Goal: Find specific page/section: Find specific page/section

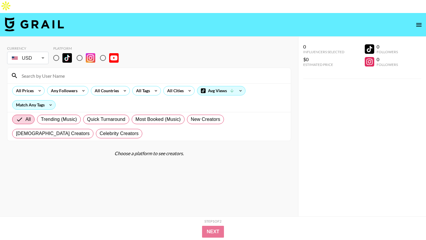
click at [92, 71] on input at bounding box center [153, 75] width 270 height 9
paste input "Dt3RqQ3"
type input "Dt3RqQ3"
click at [106, 71] on input "Dt3RqQ3" at bounding box center [153, 75] width 270 height 9
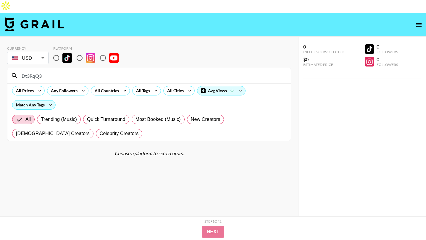
click at [106, 71] on input "Dt3RqQ3" at bounding box center [153, 75] width 270 height 9
paste input "6ar6ie6"
type input "6ar6ie6"
click at [61, 52] on input "radio" at bounding box center [56, 58] width 12 height 12
radio input "true"
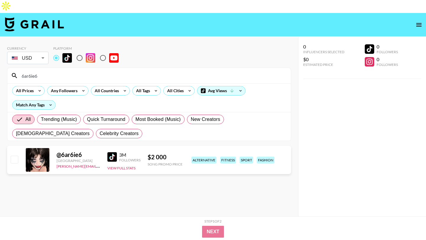
click at [112, 153] on img at bounding box center [112, 157] width 9 height 9
